Goal: Transaction & Acquisition: Book appointment/travel/reservation

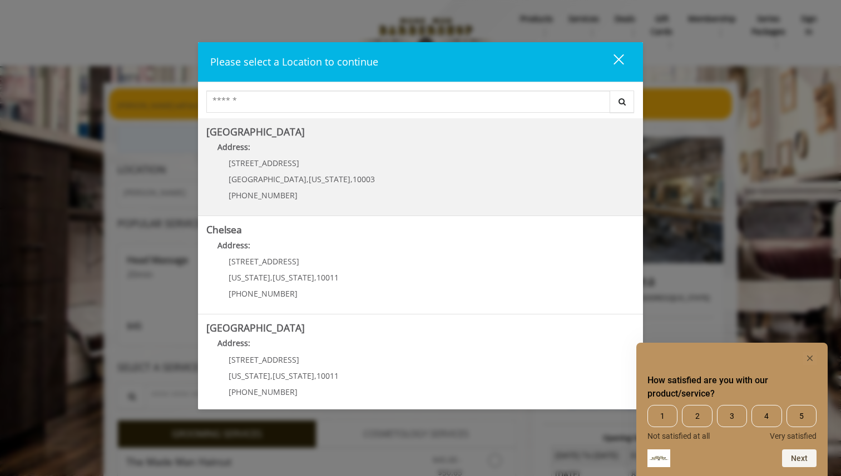
click at [493, 170] on Village "Greenwich Village Address: 60 E 8th St Manhattan , New York , 10003 (212) 598-1…" at bounding box center [420, 167] width 428 height 81
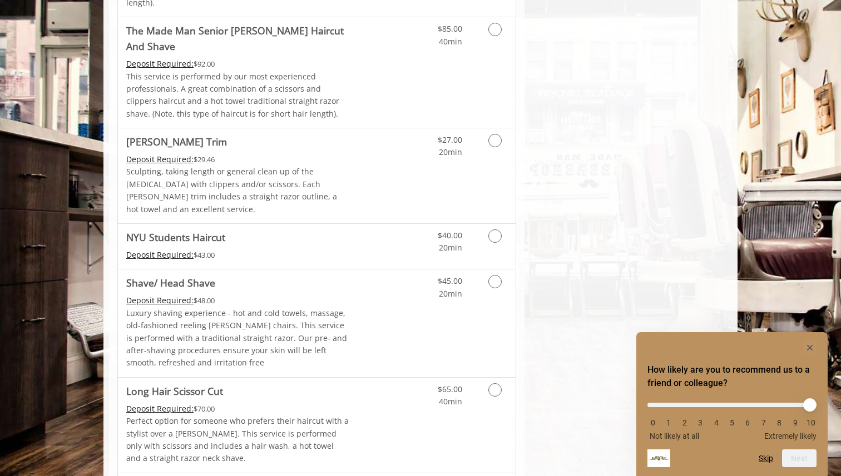
scroll to position [1186, 0]
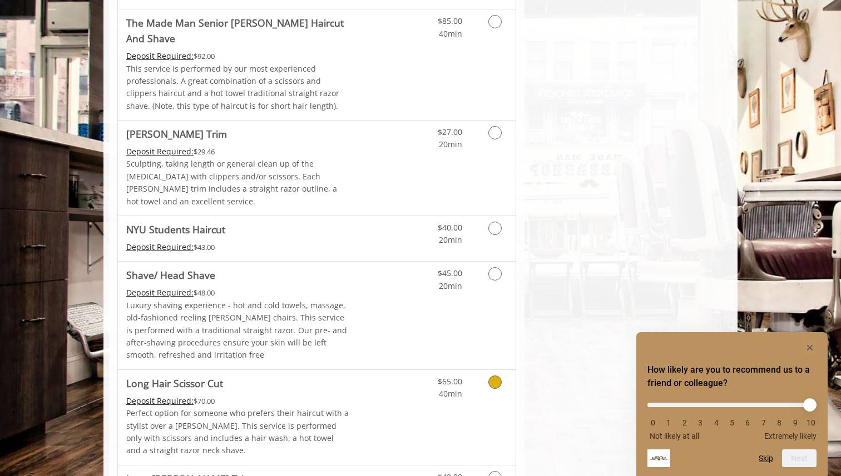
click at [491, 370] on div "$65.00 40min" at bounding box center [466, 417] width 100 height 95
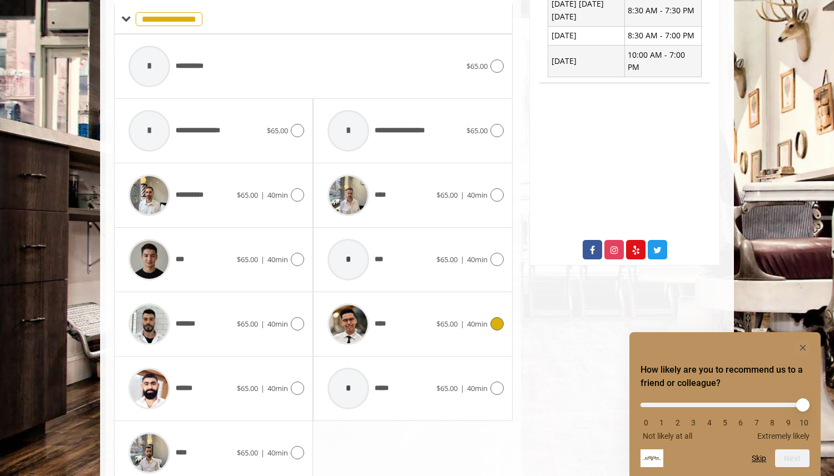
scroll to position [439, 0]
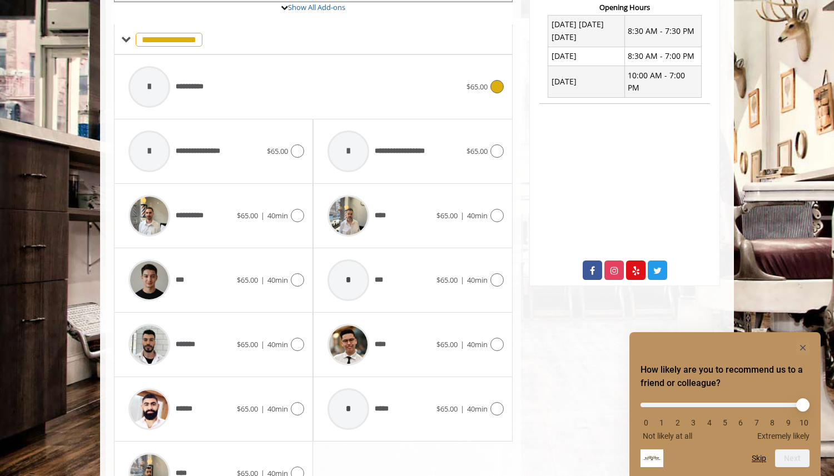
click at [501, 100] on div "**********" at bounding box center [313, 87] width 381 height 53
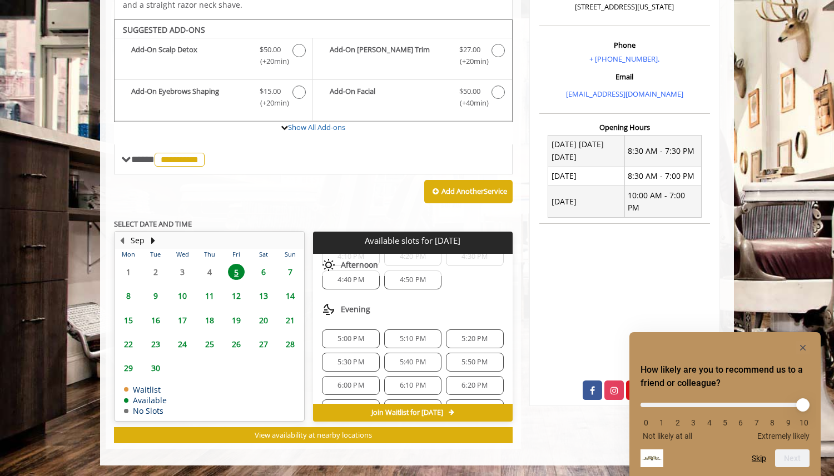
scroll to position [330, 0]
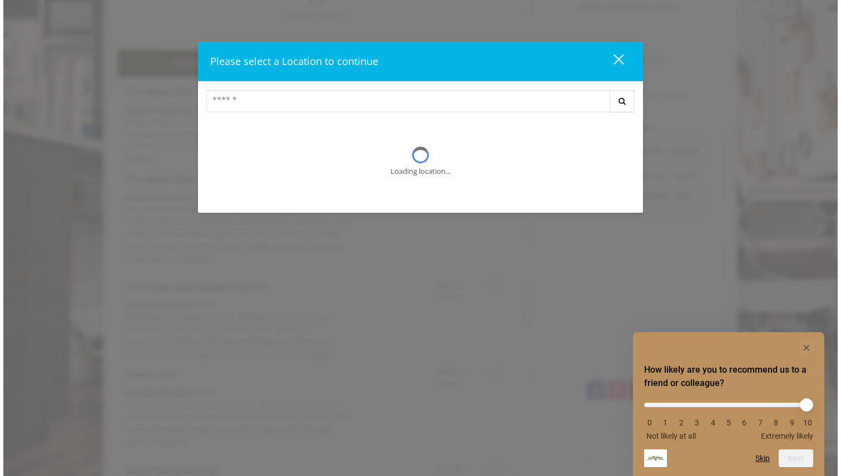
scroll to position [3, 0]
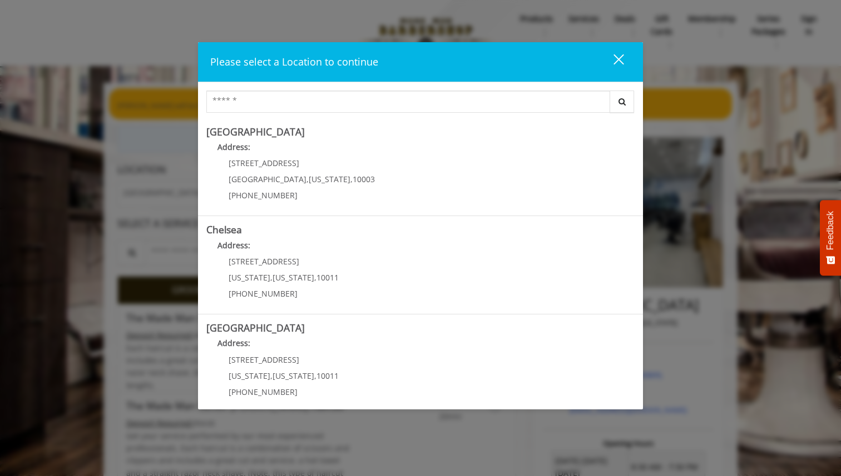
click at [615, 61] on div "close" at bounding box center [611, 61] width 22 height 17
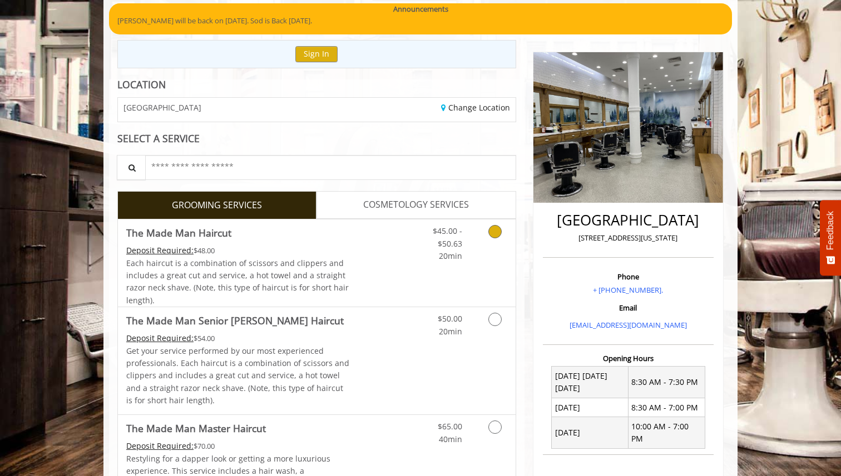
scroll to position [1251, 0]
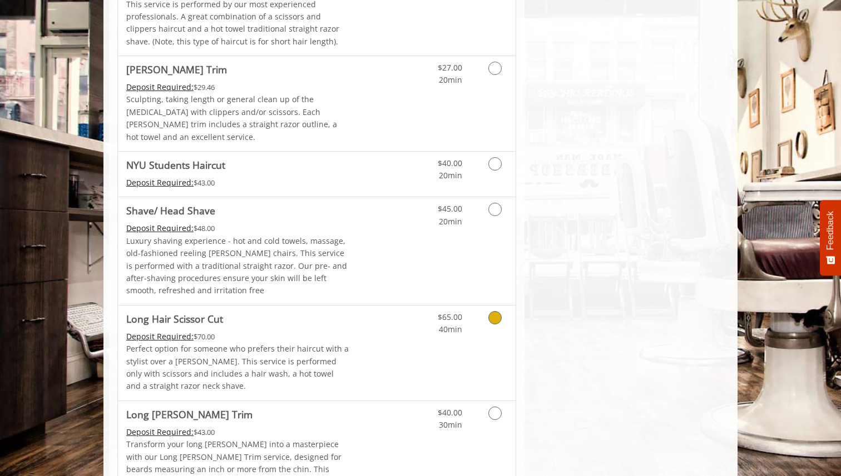
click at [413, 306] on div "$65.00 40min" at bounding box center [438, 321] width 63 height 31
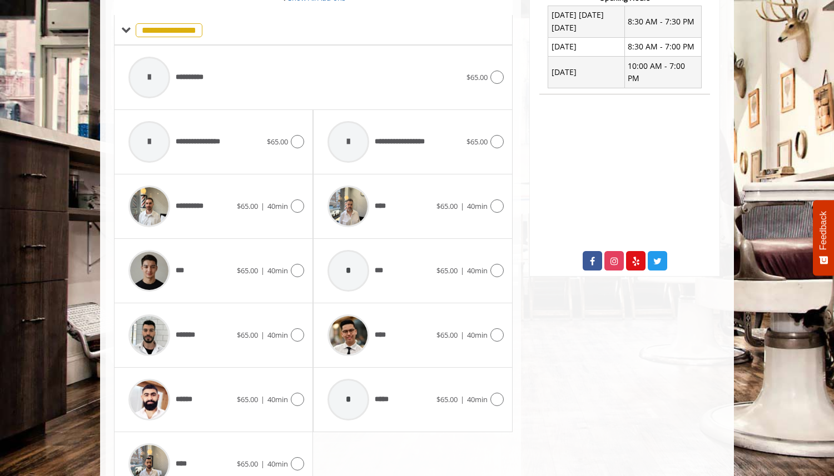
scroll to position [447, 0]
